Goal: Navigation & Orientation: Find specific page/section

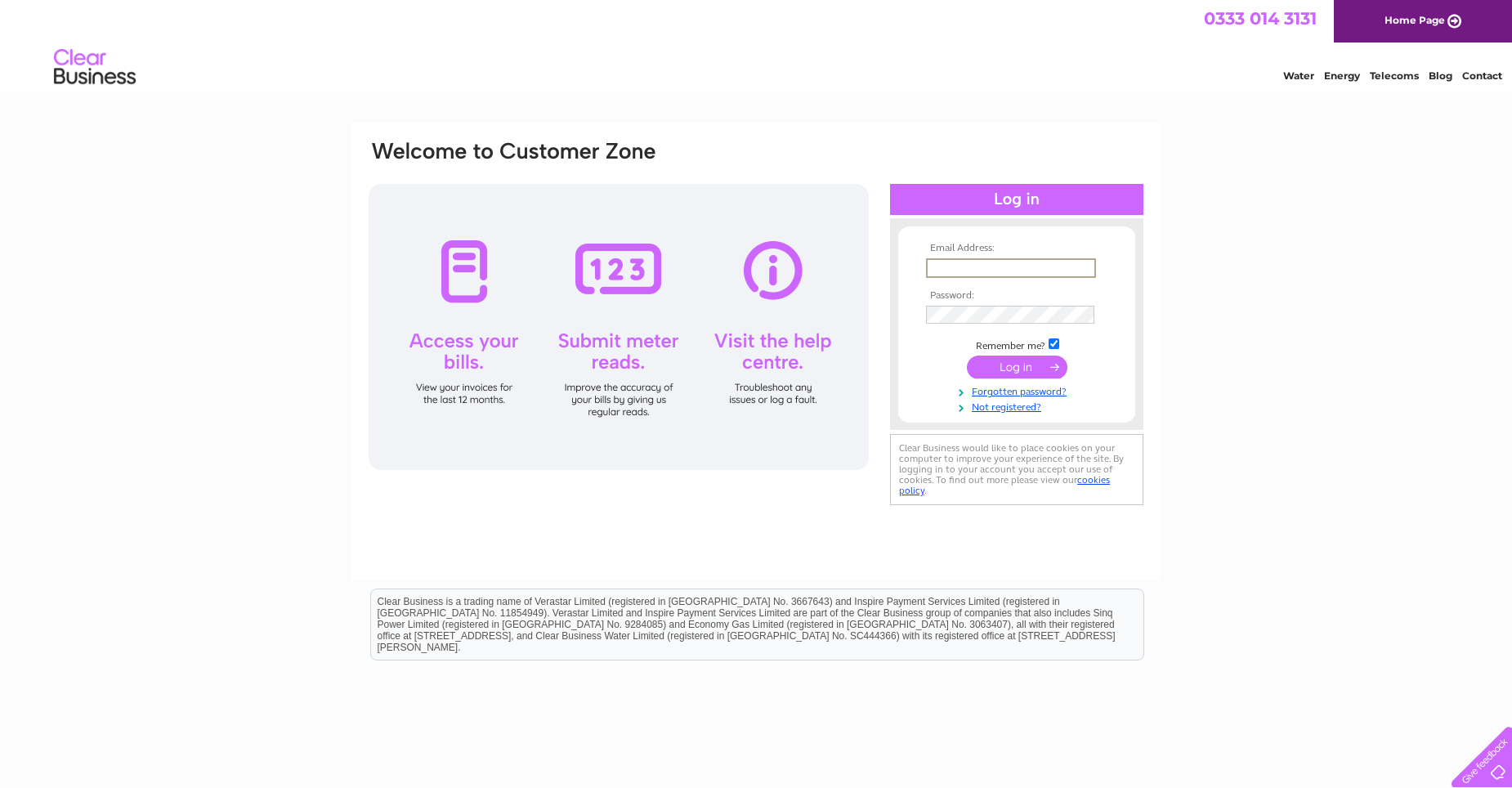
drag, startPoint x: 957, startPoint y: 263, endPoint x: 944, endPoint y: 263, distance: 13.0
click at [952, 263] on input "text" at bounding box center [1011, 268] width 170 height 20
type input "[EMAIL_ADDRESS][DOMAIN_NAME]"
click at [967, 355] on input "submit" at bounding box center [1018, 367] width 101 height 23
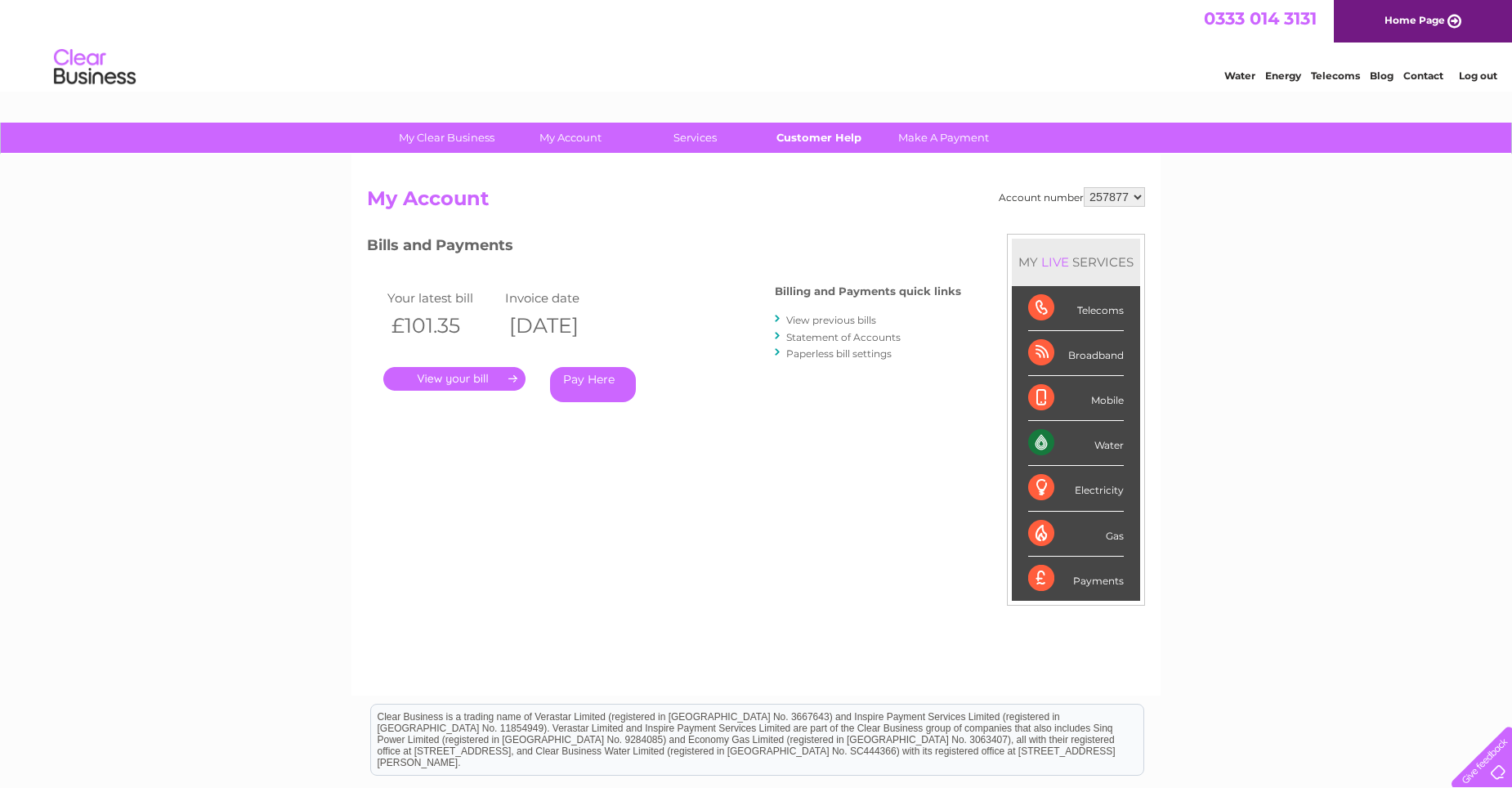
click at [786, 141] on link "Customer Help" at bounding box center [819, 137] width 135 height 30
